Goal: Register for event/course

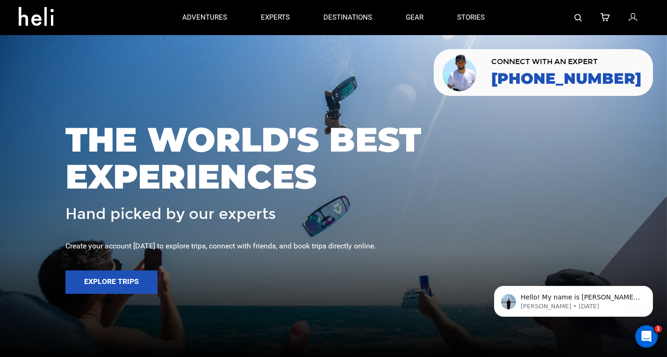
click at [635, 18] on icon at bounding box center [633, 18] width 8 height 12
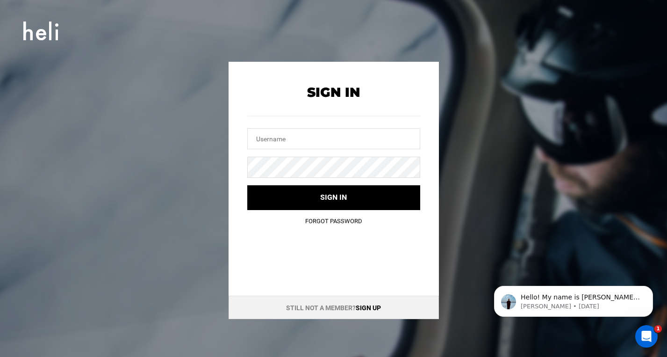
click at [366, 303] on div "Still not a member? Sign up" at bounding box center [334, 307] width 210 height 23
click at [367, 308] on link "Sign up" at bounding box center [368, 307] width 25 height 7
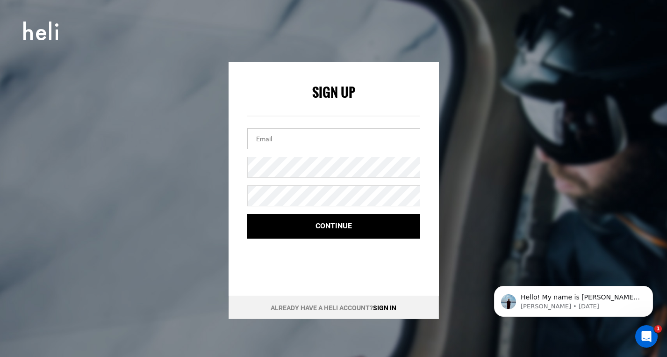
click at [330, 141] on input "email" at bounding box center [333, 138] width 173 height 21
type input "[EMAIL_ADDRESS][DOMAIN_NAME]"
click at [238, 230] on div "Sign Up [EMAIL_ADDRESS][DOMAIN_NAME] Continue" at bounding box center [334, 155] width 210 height 187
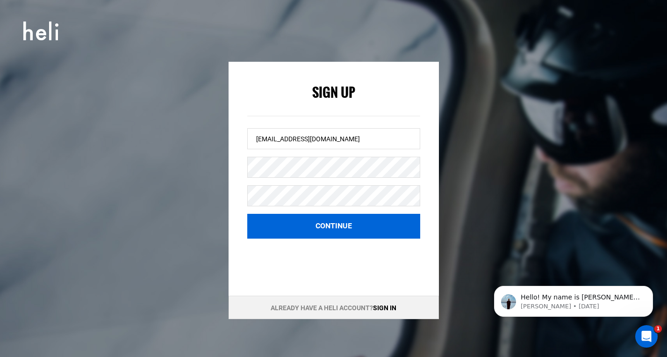
click at [340, 234] on button "Continue" at bounding box center [333, 226] width 173 height 25
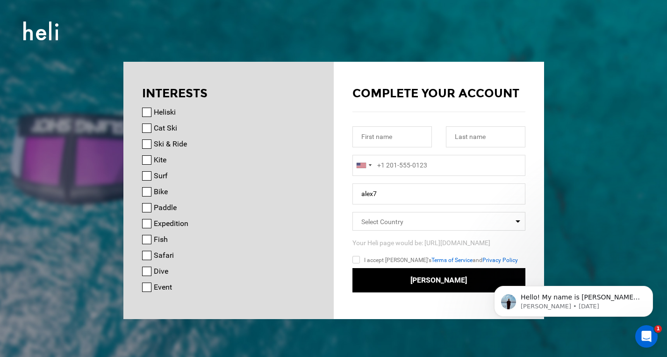
click at [144, 109] on input "Heliski" at bounding box center [146, 112] width 9 height 9
checkbox input "true"
click at [144, 123] on input "Cat Ski" at bounding box center [146, 127] width 9 height 9
checkbox input "true"
click at [146, 143] on input "Ski & Ride" at bounding box center [146, 143] width 9 height 9
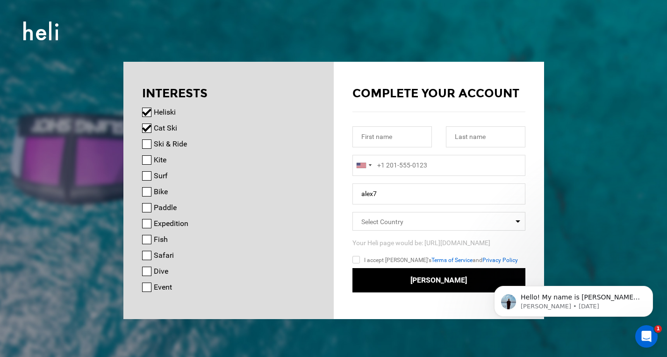
checkbox input "true"
click at [148, 159] on input "Kite" at bounding box center [146, 159] width 9 height 9
checkbox input "true"
click at [148, 172] on input "Surf" at bounding box center [146, 175] width 9 height 9
checkbox input "true"
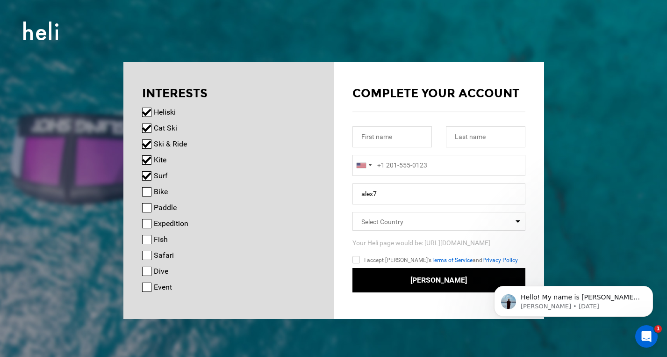
click at [147, 193] on input "Bike" at bounding box center [146, 191] width 9 height 9
checkbox input "true"
click at [147, 210] on input "Paddle" at bounding box center [146, 207] width 9 height 9
checkbox input "true"
click at [147, 224] on input "Expedition" at bounding box center [146, 223] width 9 height 9
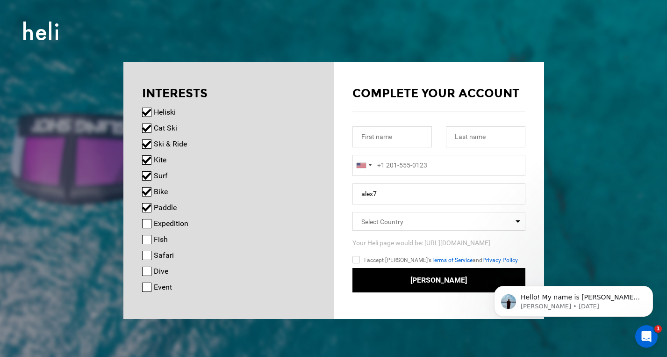
checkbox input "true"
click at [147, 238] on input "Fish" at bounding box center [146, 239] width 9 height 9
checkbox input "true"
click at [147, 253] on input "Safari" at bounding box center [146, 255] width 9 height 9
checkbox input "true"
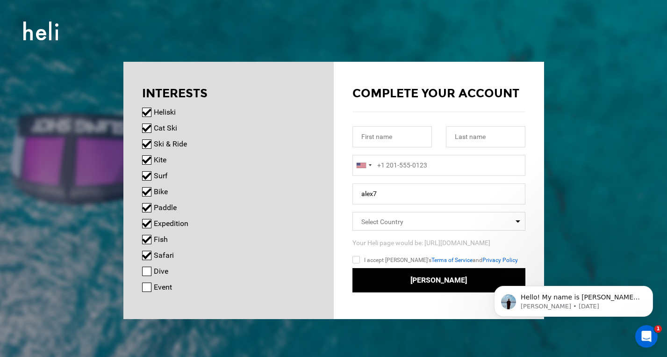
click at [147, 270] on input "Dive" at bounding box center [146, 271] width 9 height 9
checkbox input "true"
click at [147, 289] on input "Event" at bounding box center [146, 287] width 9 height 9
checkbox input "true"
click at [398, 137] on input "text" at bounding box center [393, 136] width 80 height 21
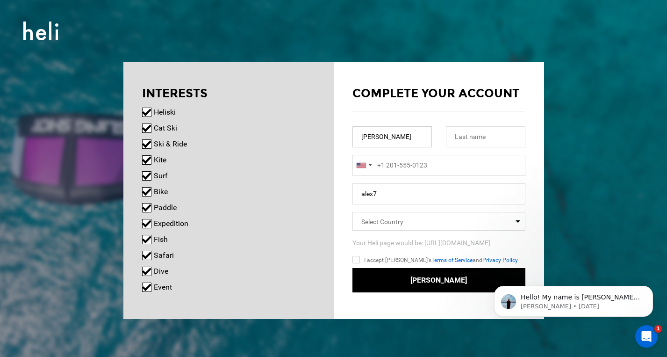
type input "[PERSON_NAME]"
type input "Minb"
type input "[PHONE_NUMBER]"
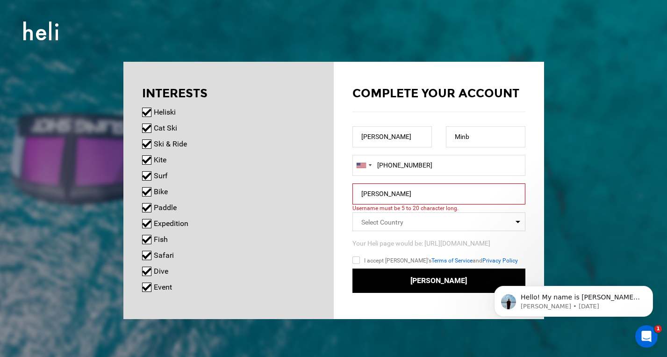
type input "alex7"
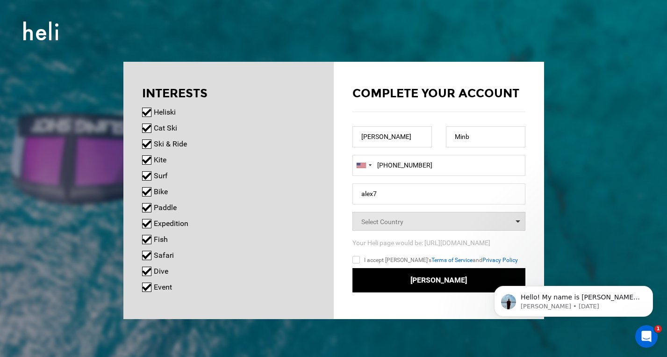
click at [438, 223] on span "Select Country" at bounding box center [439, 221] width 173 height 19
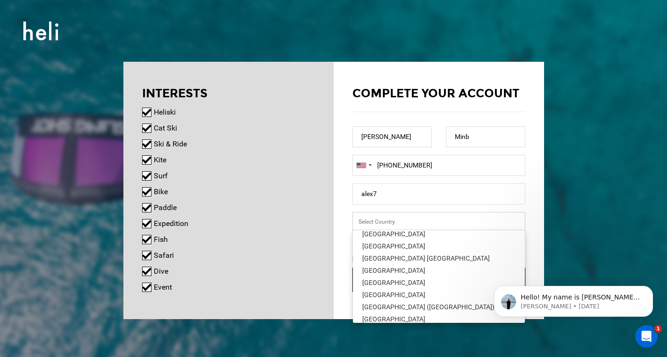
scroll to position [2802, 0]
click at [389, 247] on div "[GEOGRAPHIC_DATA]" at bounding box center [438, 245] width 153 height 9
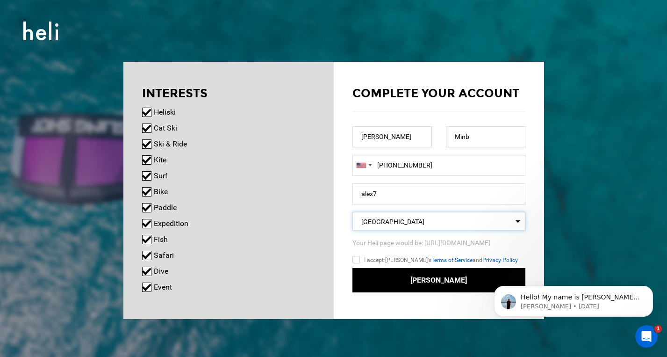
click at [357, 263] on input "I accept [PERSON_NAME]'s Terms of Service and Privacy Policy" at bounding box center [370, 261] width 35 height 14
checkbox input "true"
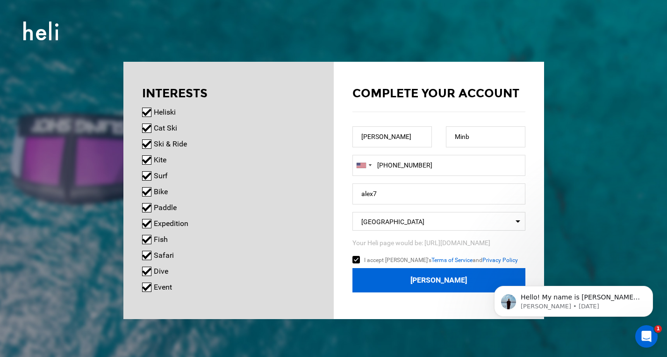
click at [434, 280] on button "[PERSON_NAME]" at bounding box center [439, 280] width 173 height 25
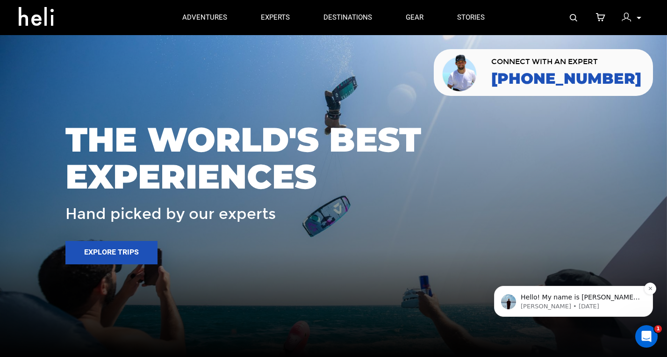
click at [591, 296] on span "Hello! My name is [PERSON_NAME], and I am the Snow Expert at [GEOGRAPHIC_DATA].…" at bounding box center [580, 311] width 119 height 36
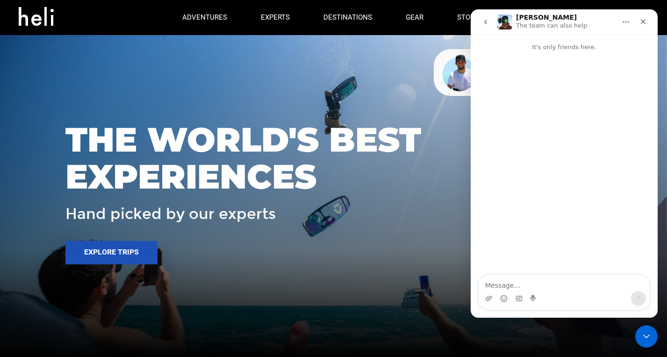
scroll to position [1, 0]
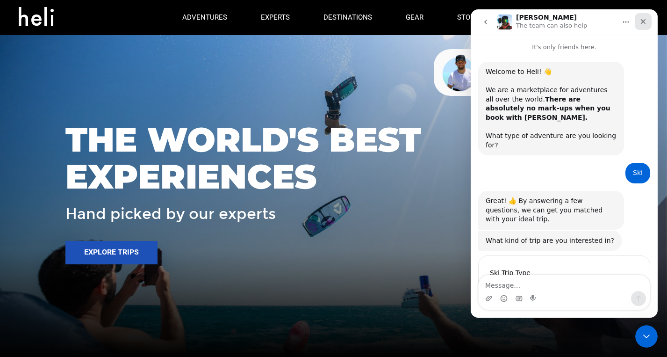
click at [646, 22] on icon "Close" at bounding box center [643, 21] width 7 height 7
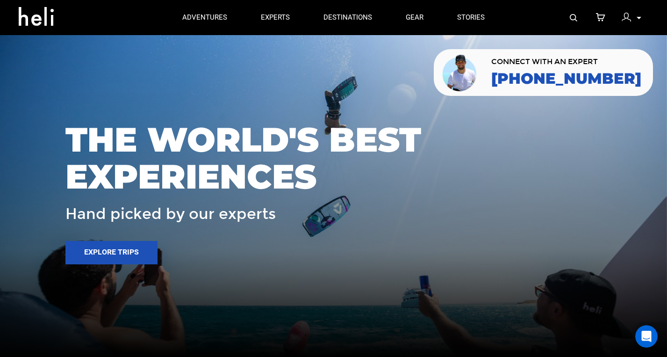
scroll to position [0, 0]
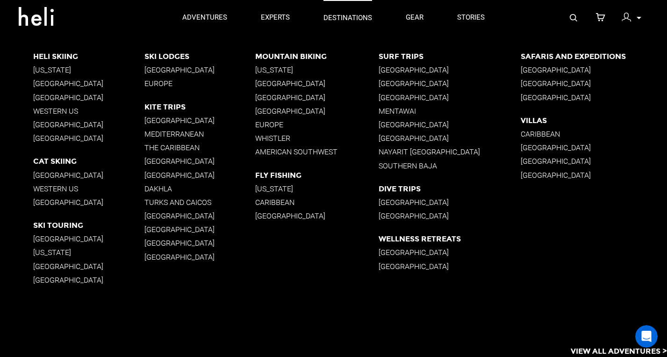
click at [356, 13] on link "destinations" at bounding box center [348, 17] width 49 height 35
click at [90, 87] on p "[GEOGRAPHIC_DATA]" at bounding box center [88, 83] width 111 height 9
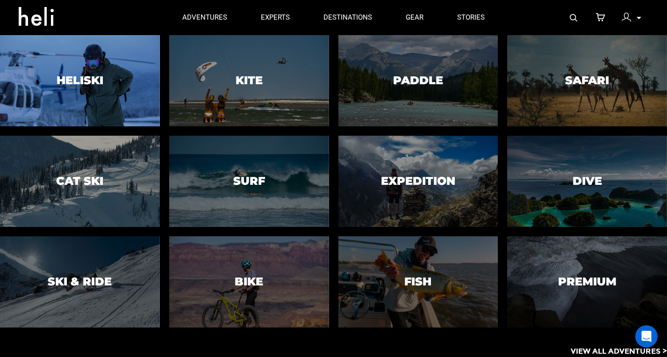
click at [76, 87] on div at bounding box center [80, 80] width 163 height 93
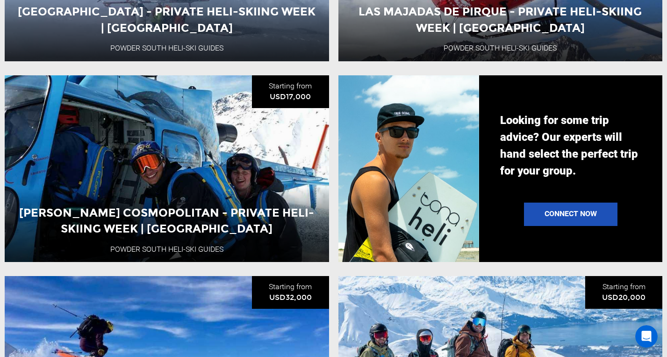
scroll to position [1241, 0]
